Goal: Navigation & Orientation: Find specific page/section

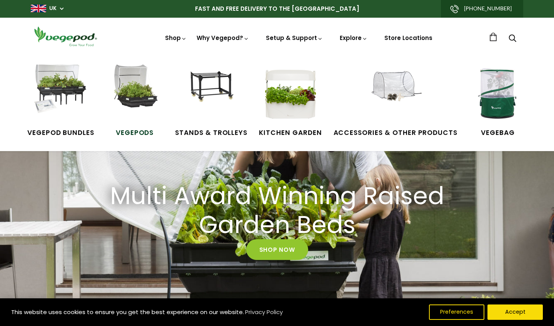
click at [139, 103] on img at bounding box center [135, 94] width 58 height 58
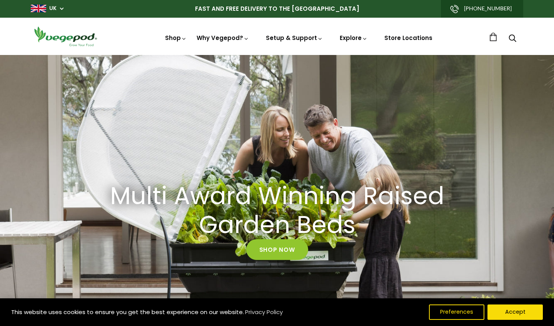
scroll to position [0, 132]
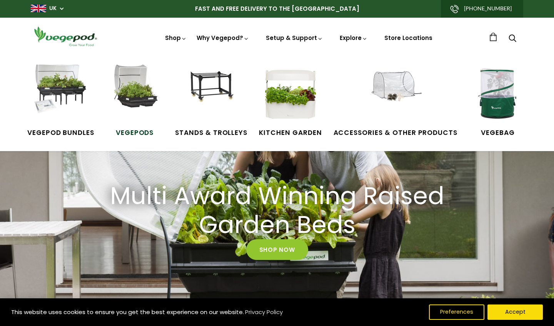
click at [133, 100] on img at bounding box center [135, 94] width 58 height 58
click at [223, 85] on img at bounding box center [211, 94] width 58 height 58
